Goal: Find contact information: Find specific page/section

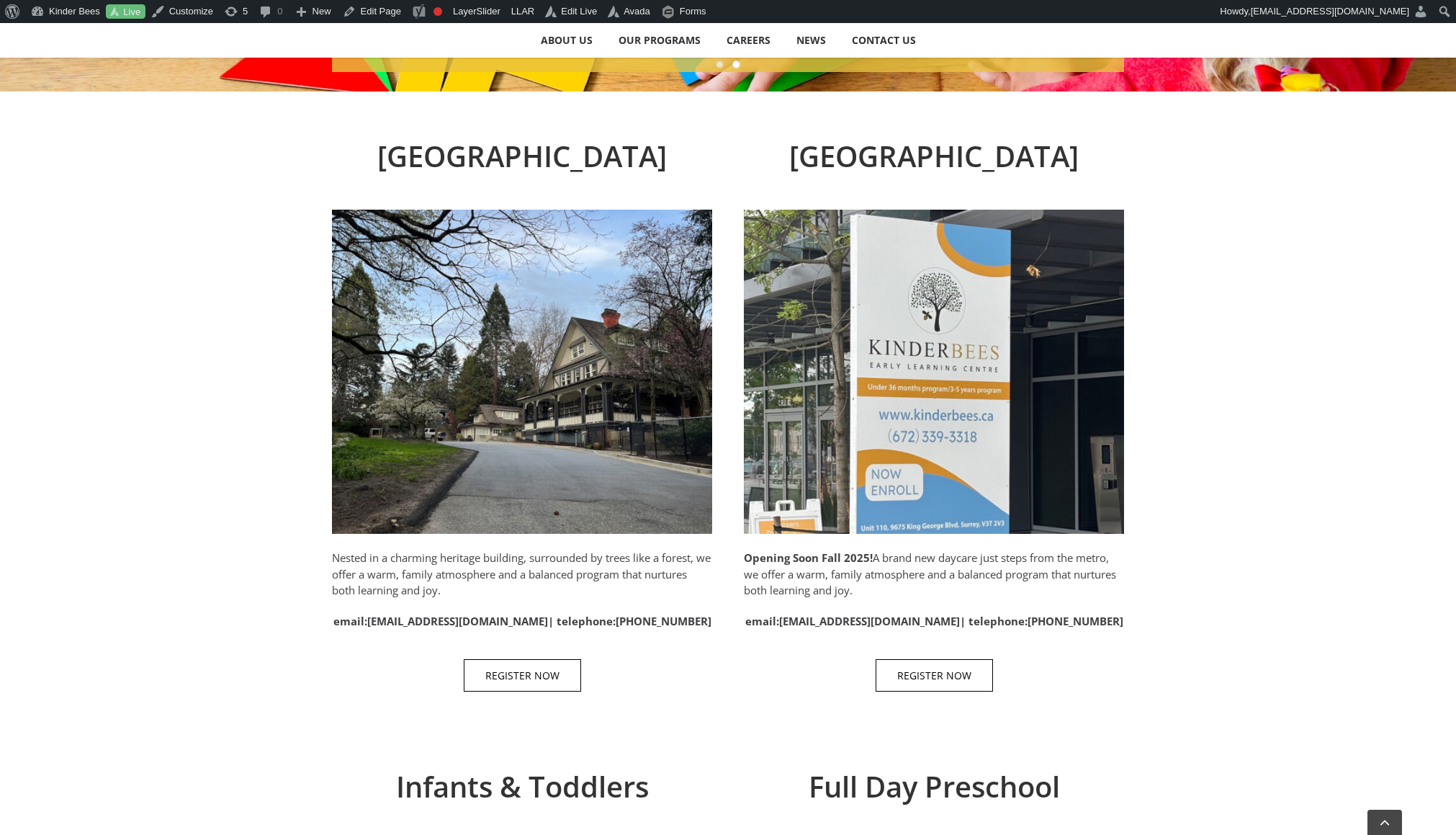
scroll to position [574, 0]
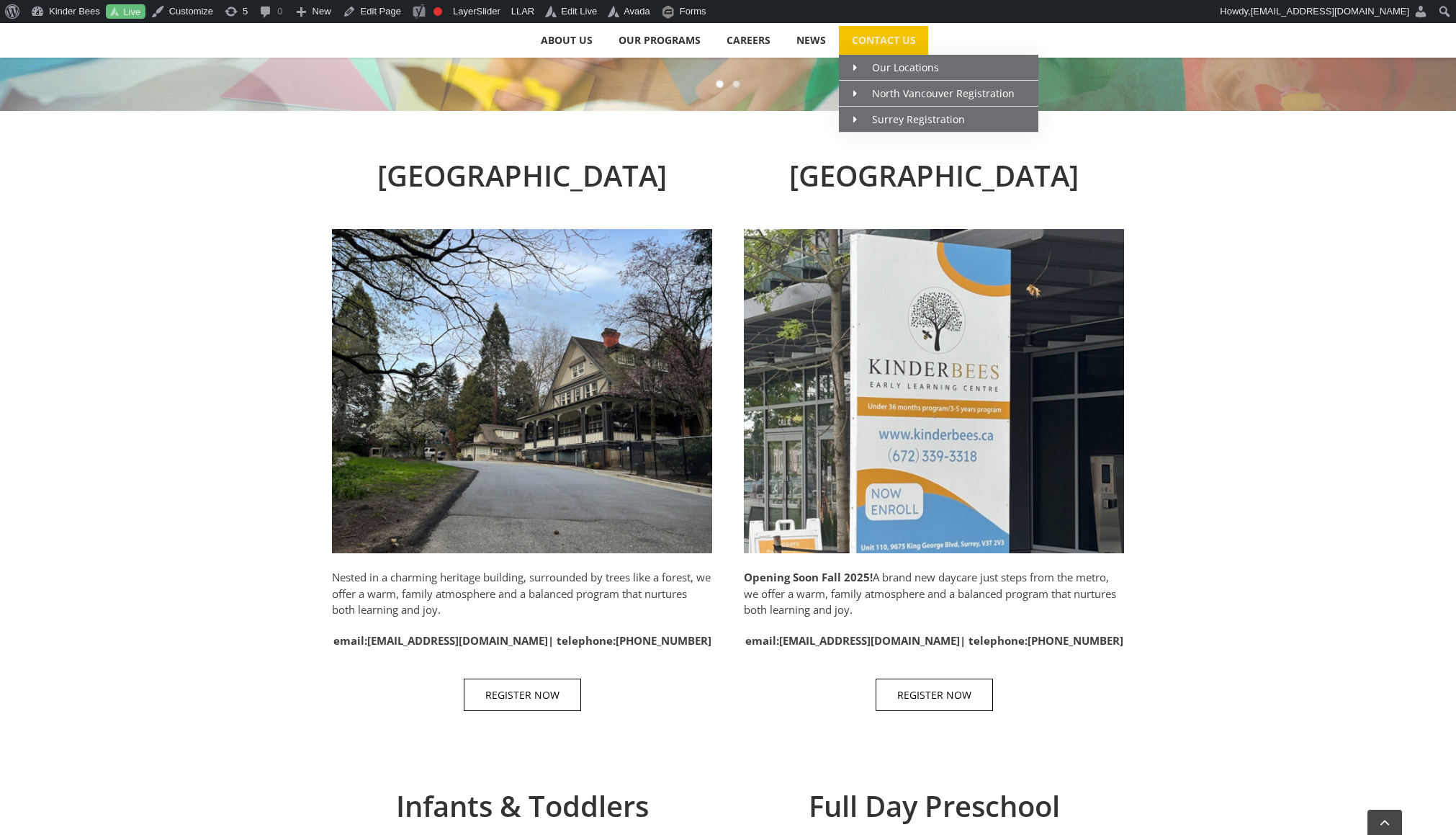
click at [882, 43] on span "CONTACT US" at bounding box center [884, 40] width 64 height 10
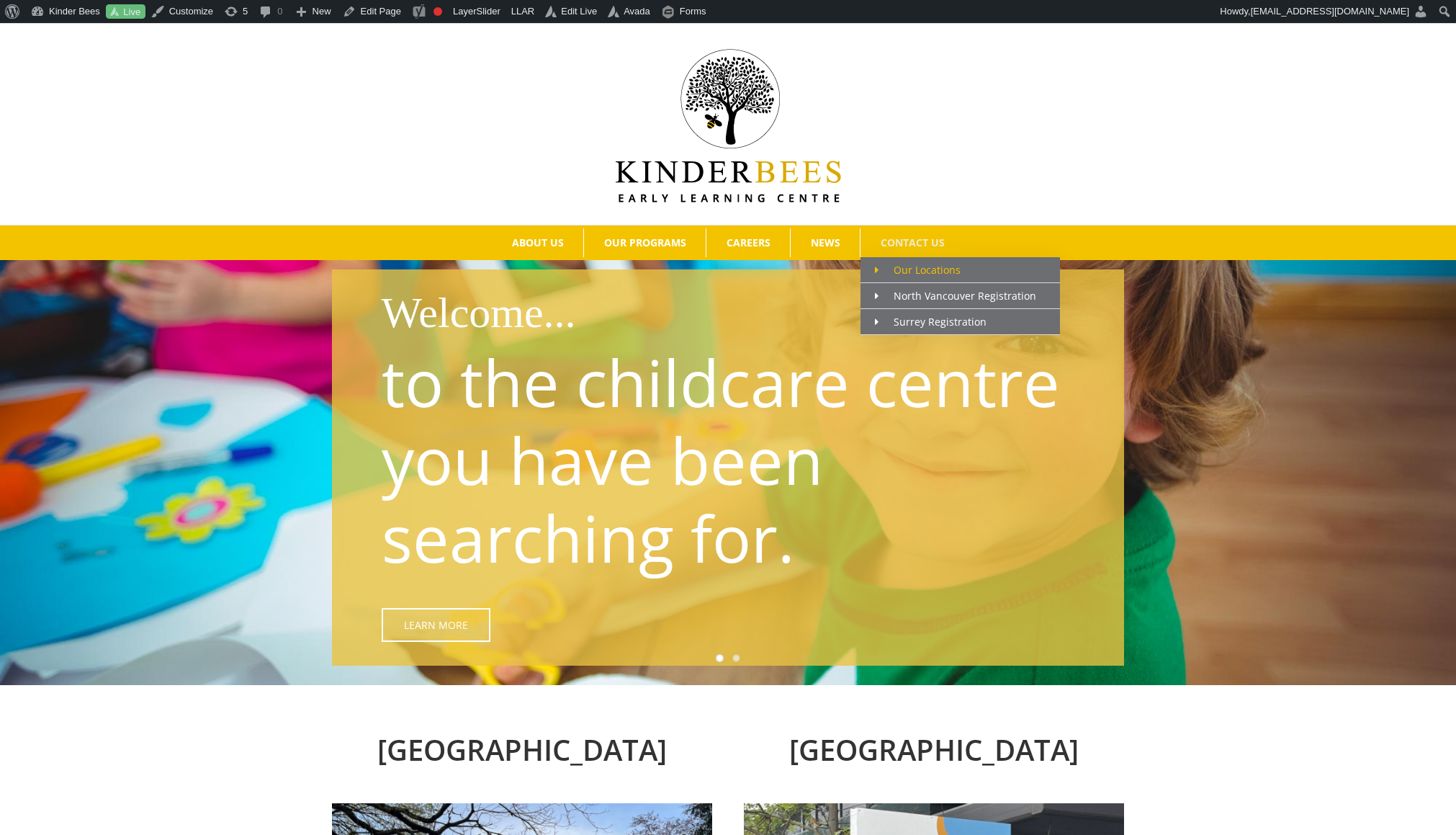
click at [912, 274] on span "Our Locations" at bounding box center [918, 269] width 86 height 13
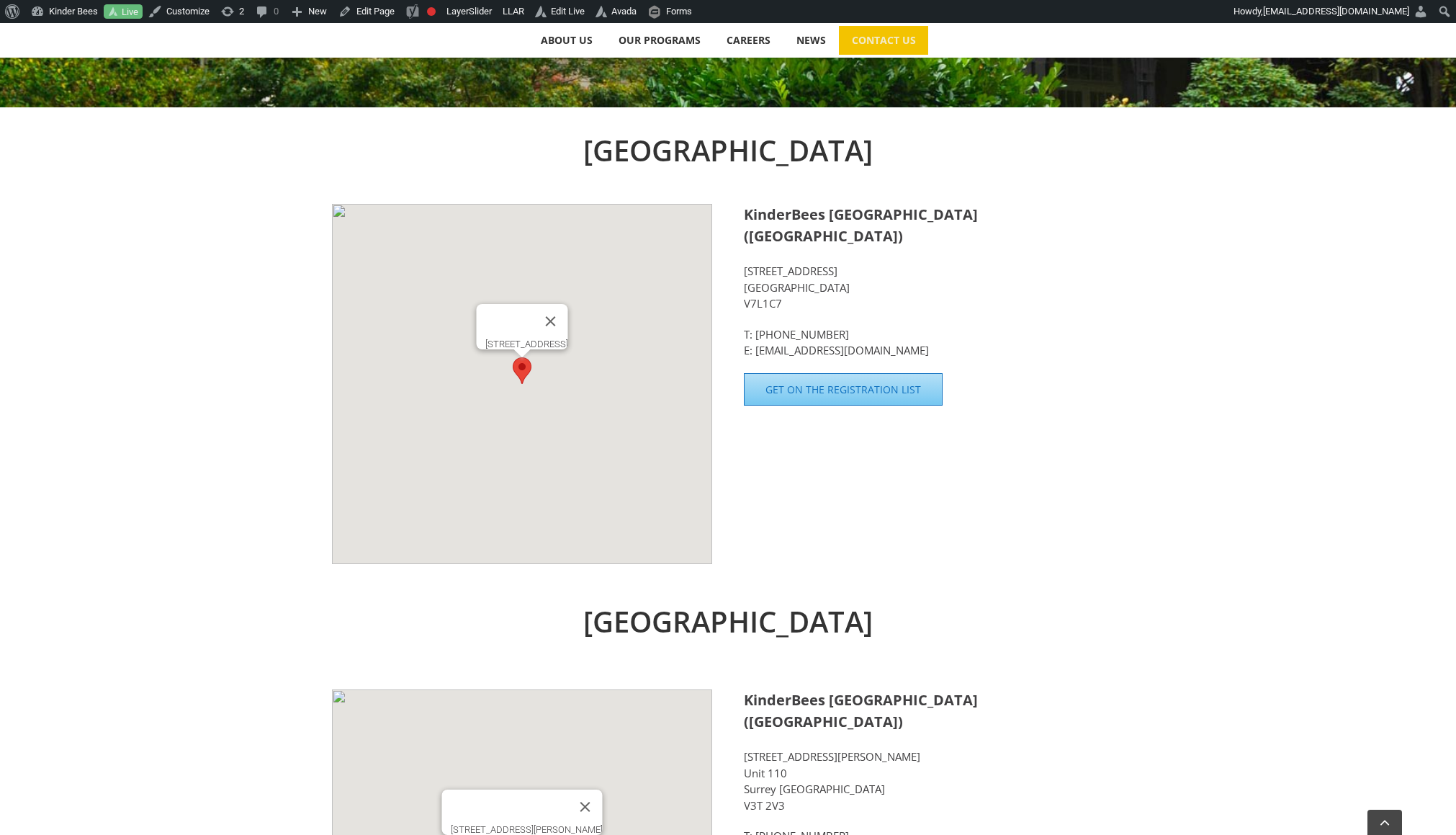
scroll to position [486, 0]
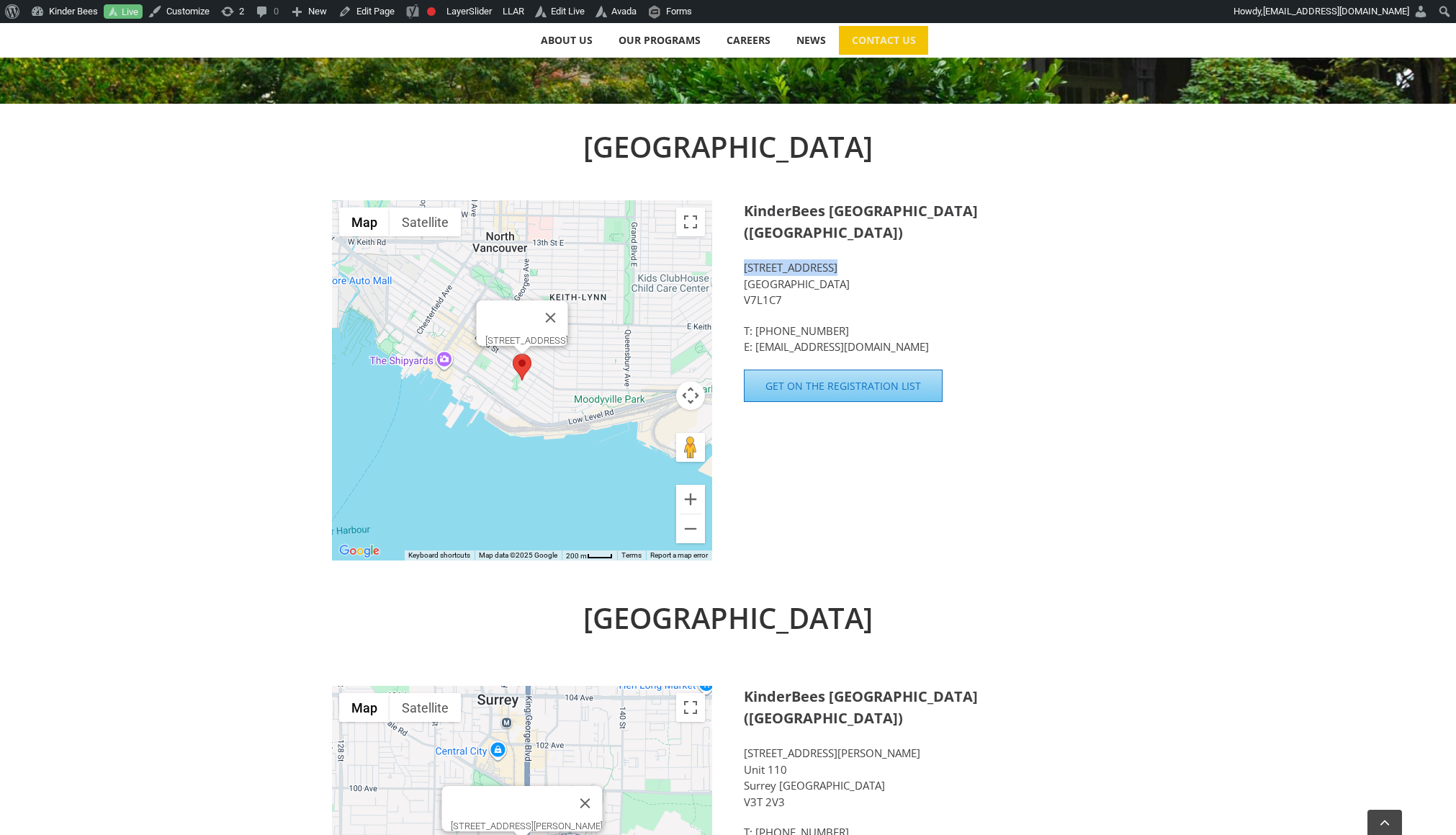
drag, startPoint x: 745, startPoint y: 245, endPoint x: 834, endPoint y: 251, distance: 89.2
click at [834, 260] on p "[STREET_ADDRESS]" at bounding box center [933, 284] width 380 height 49
copy p "[STREET_ADDRESS]"
drag, startPoint x: 745, startPoint y: 260, endPoint x: 828, endPoint y: 254, distance: 83.2
click at [828, 260] on p "350 E 2nd Street North Vancouver BC V7L1C7" at bounding box center [933, 284] width 380 height 49
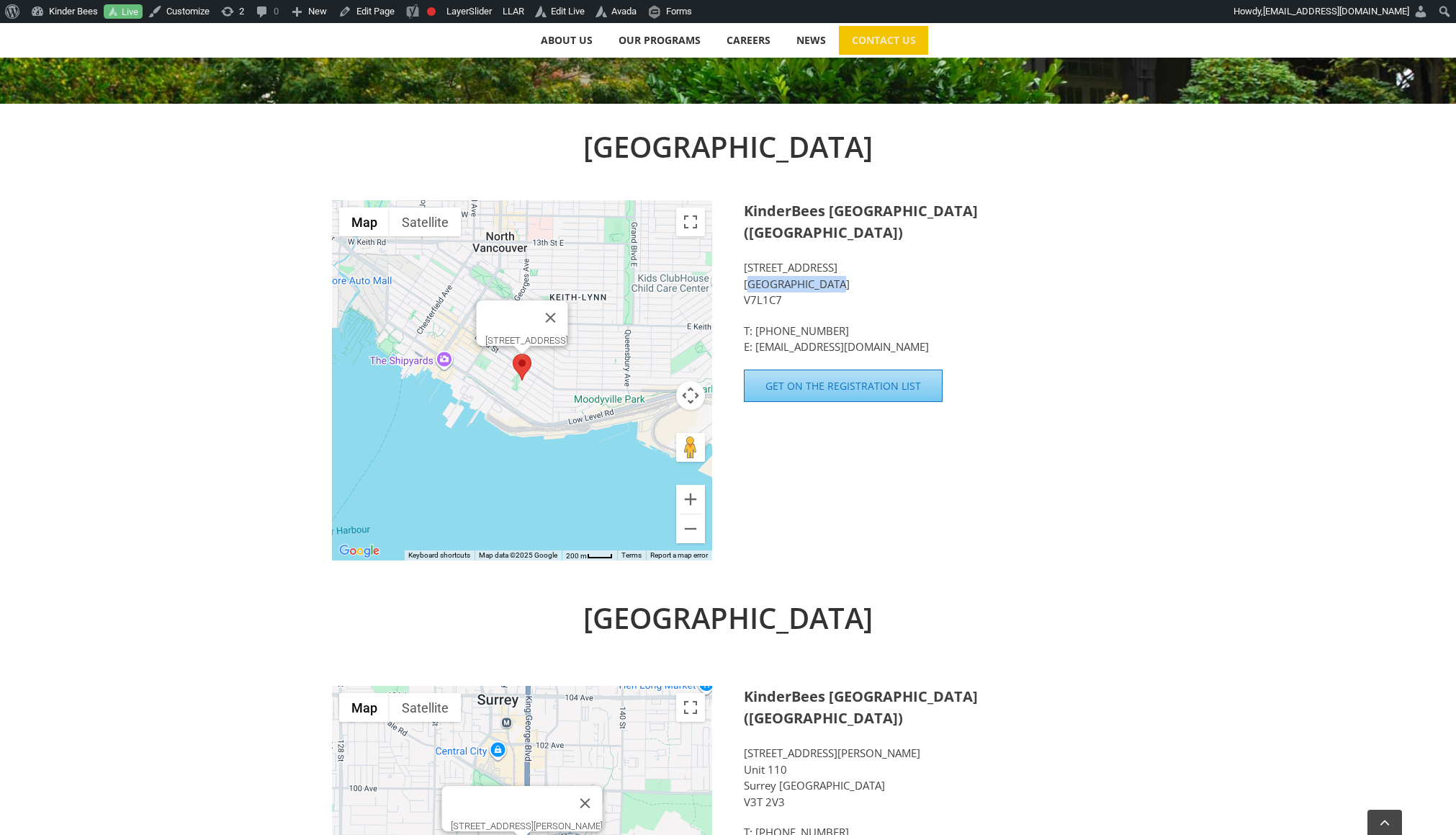
copy p "[GEOGRAPHIC_DATA]"
drag, startPoint x: 745, startPoint y: 276, endPoint x: 805, endPoint y: 272, distance: 60.1
click at [805, 272] on p "350 E 2nd Street North Vancouver BC V7L1C7" at bounding box center [933, 284] width 380 height 49
copy p "V7L1C7"
